Goal: Task Accomplishment & Management: Manage account settings

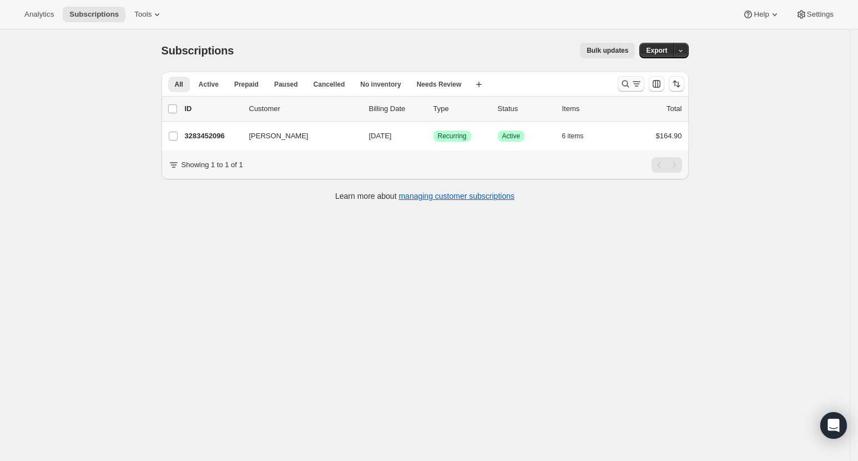
click at [625, 87] on icon "Search and filter results" at bounding box center [625, 83] width 11 height 11
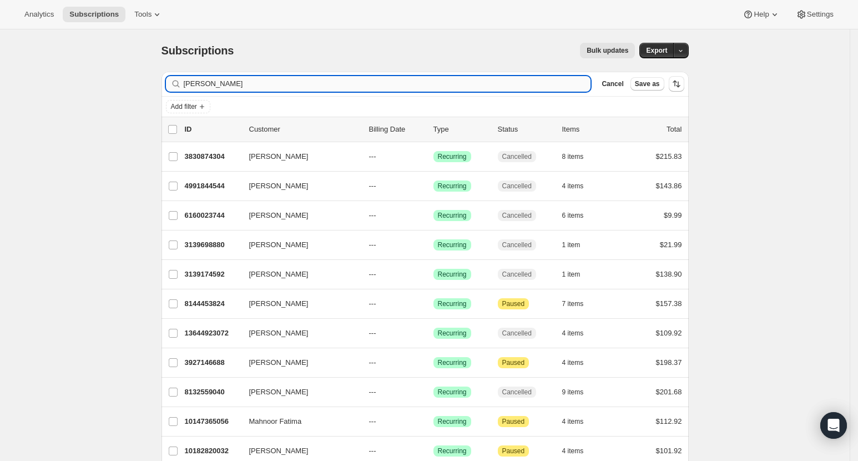
click at [355, 82] on input "[PERSON_NAME]" at bounding box center [388, 84] width 408 height 16
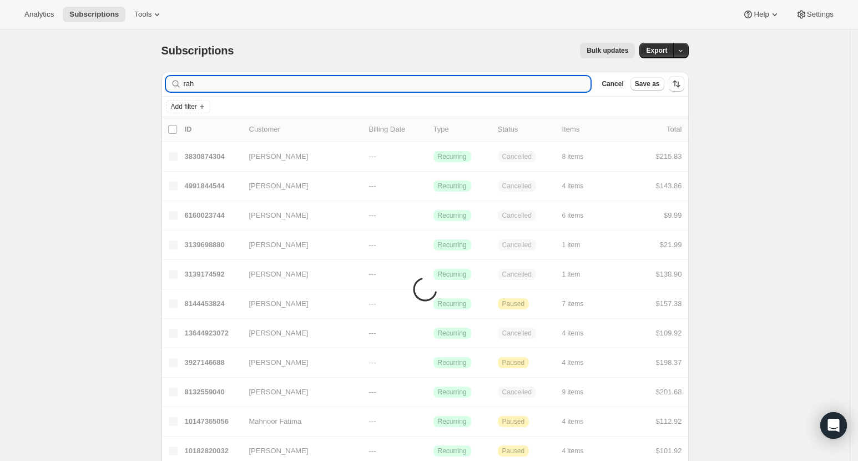
click at [355, 82] on input "rah" at bounding box center [388, 84] width 408 height 16
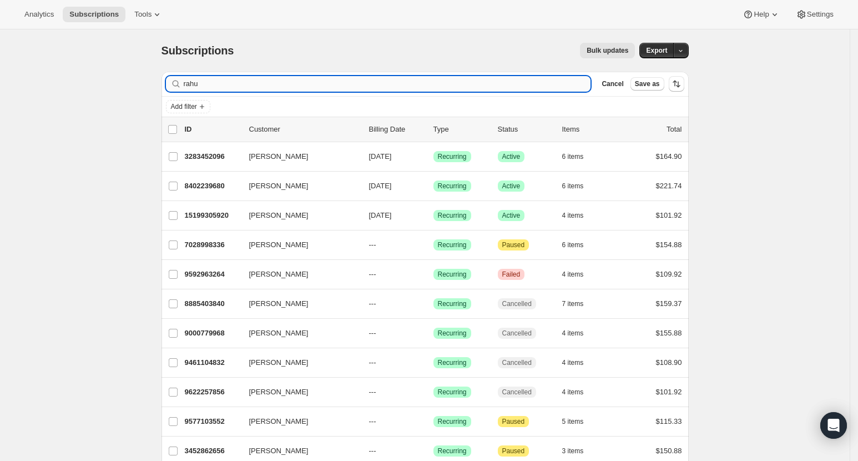
type input "rahul"
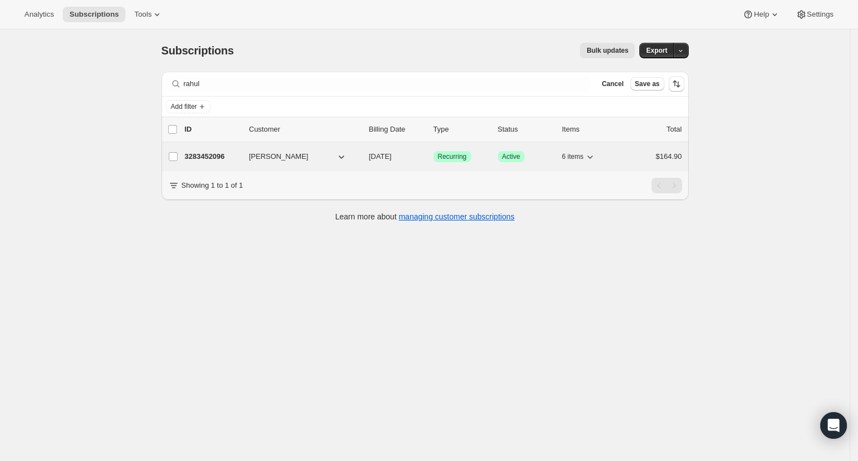
click at [205, 151] on p "3283452096" at bounding box center [213, 156] width 56 height 11
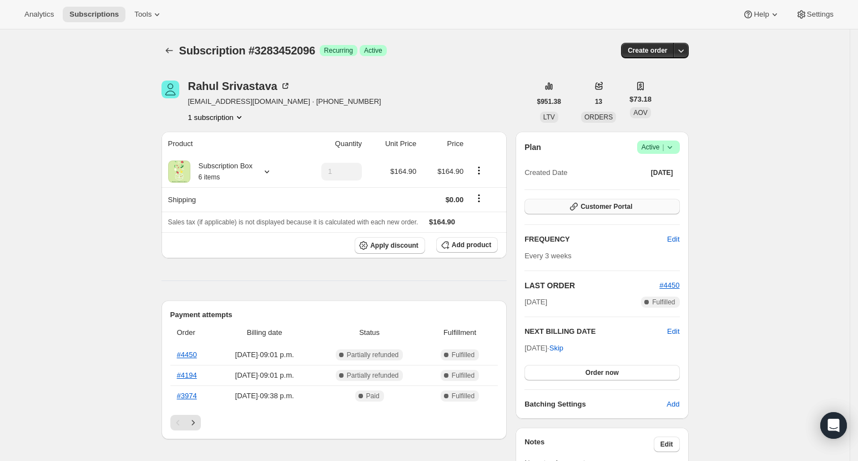
click at [675, 199] on button "Customer Portal" at bounding box center [602, 207] width 155 height 16
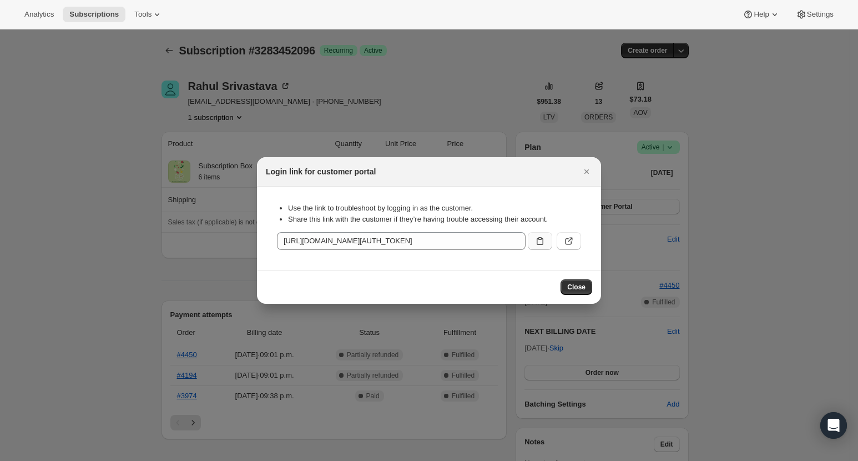
click at [544, 241] on icon ":rco:" at bounding box center [540, 240] width 11 height 11
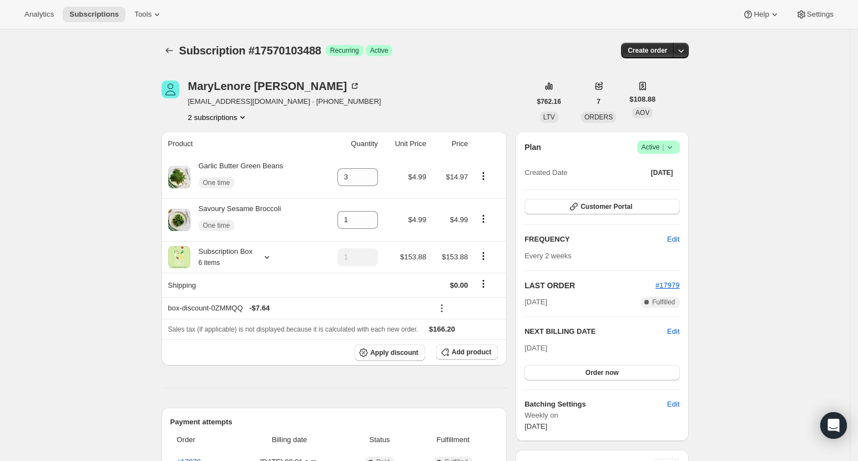
click at [169, 49] on icon "Subscriptions" at bounding box center [169, 50] width 11 height 11
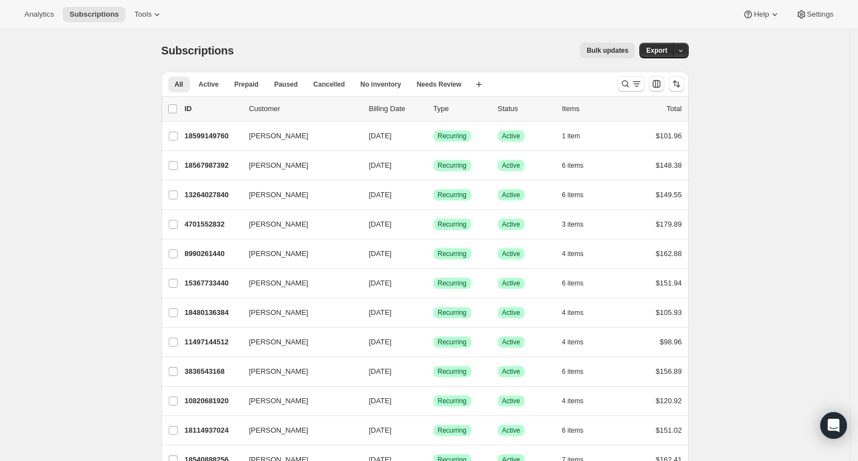
click at [629, 85] on icon "Search and filter results" at bounding box center [625, 84] width 7 height 7
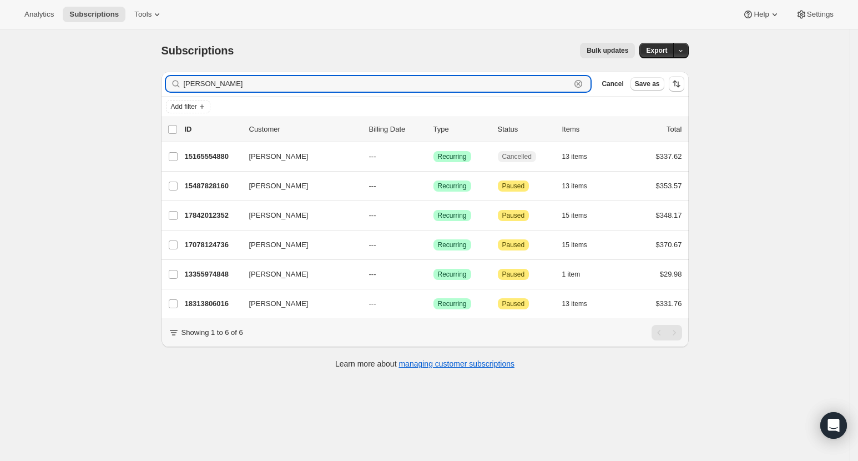
type input "ada lam"
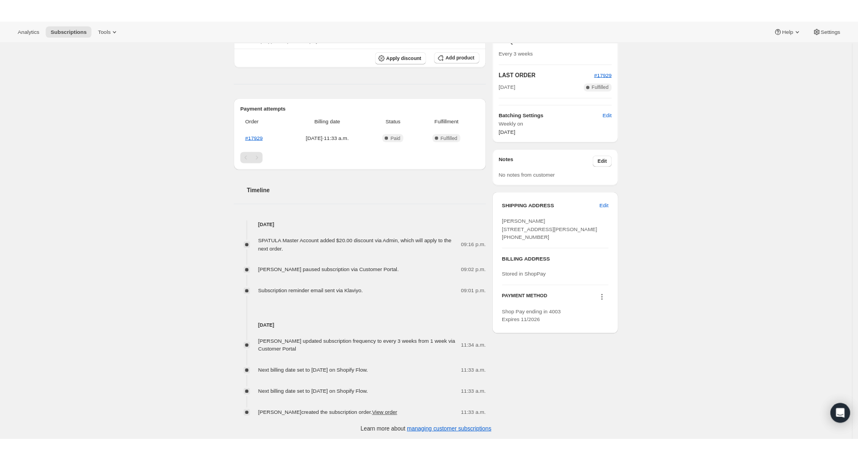
scroll to position [239, 0]
